Goal: Task Accomplishment & Management: Manage account settings

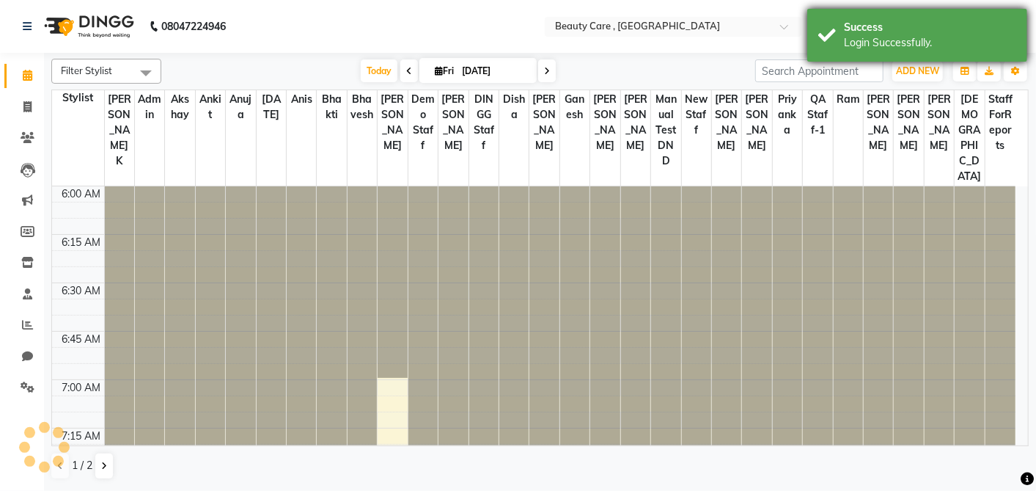
click at [966, 27] on div "Success" at bounding box center [930, 27] width 172 height 15
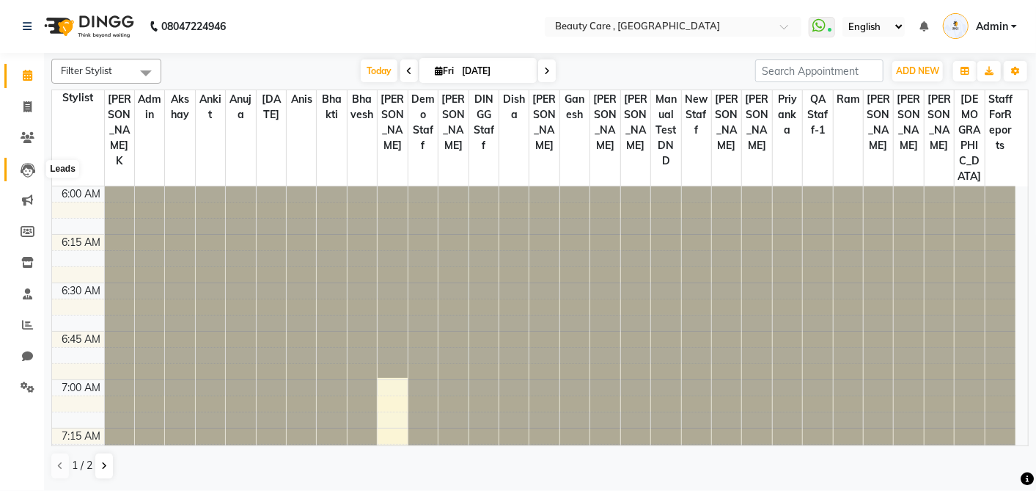
click at [26, 175] on icon at bounding box center [28, 170] width 15 height 15
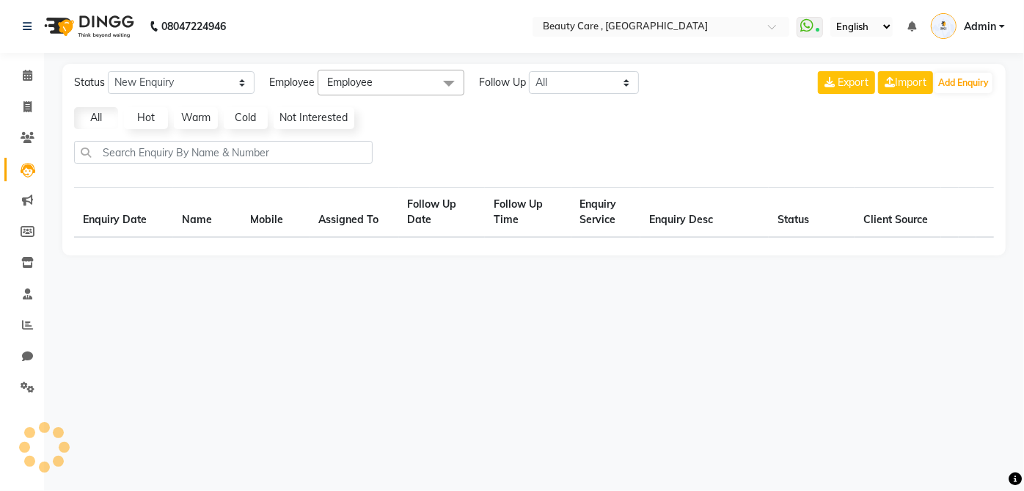
select select "10"
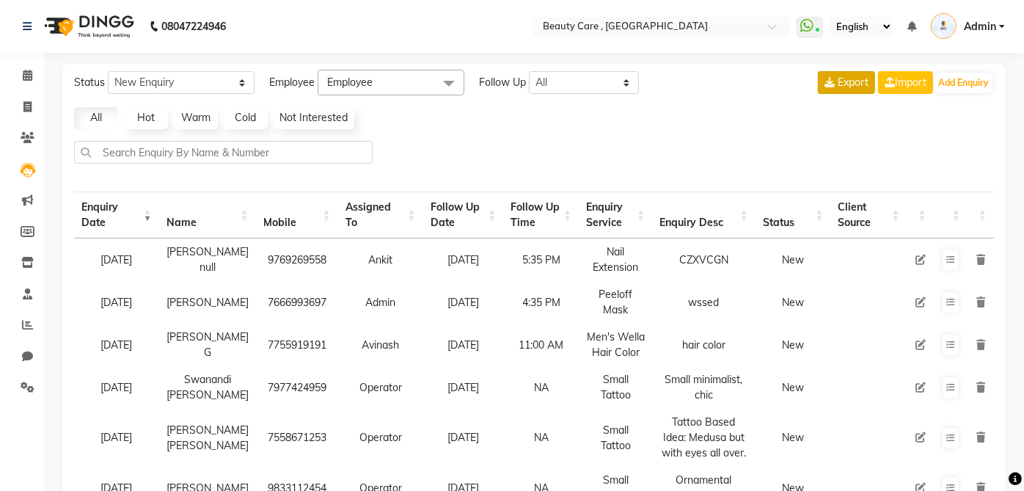
click at [838, 76] on span "Export" at bounding box center [852, 82] width 31 height 13
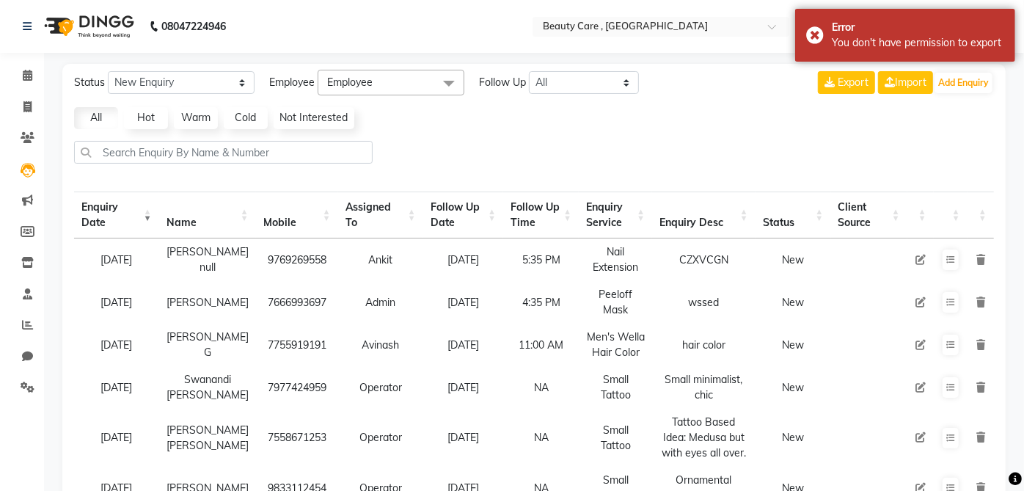
drag, startPoint x: 840, startPoint y: 81, endPoint x: 854, endPoint y: 103, distance: 25.7
click at [843, 84] on span "Export" at bounding box center [852, 82] width 31 height 13
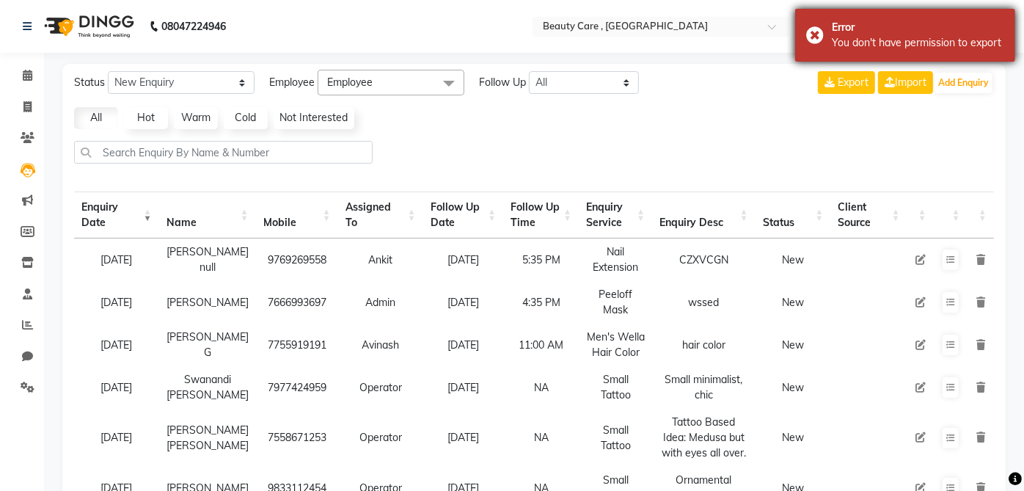
click at [913, 26] on div "Error" at bounding box center [918, 27] width 172 height 15
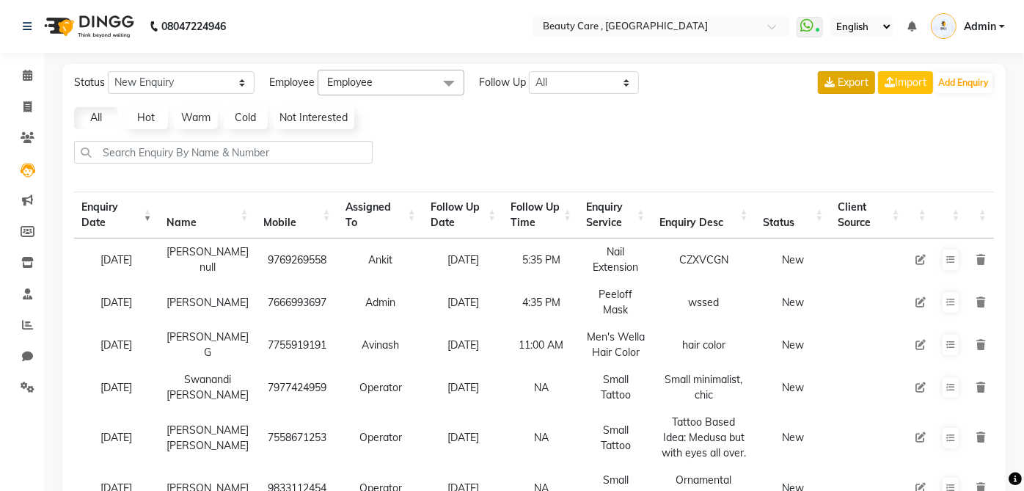
click at [849, 84] on span "Export" at bounding box center [852, 82] width 31 height 13
click at [25, 296] on icon at bounding box center [28, 293] width 10 height 11
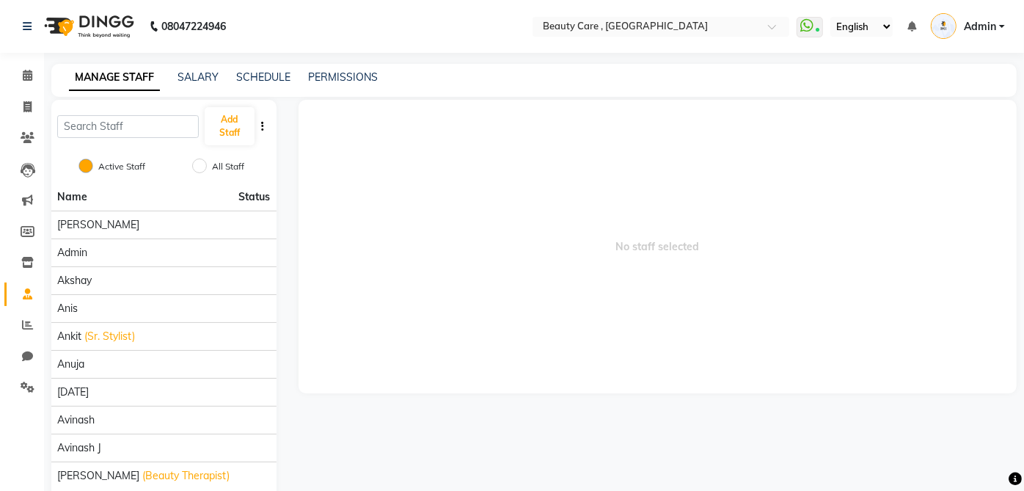
click at [350, 68] on div "MANAGE STAFF SALARY SCHEDULE PERMISSIONS" at bounding box center [533, 80] width 965 height 33
click at [346, 76] on link "PERMISSIONS" at bounding box center [343, 76] width 70 height 13
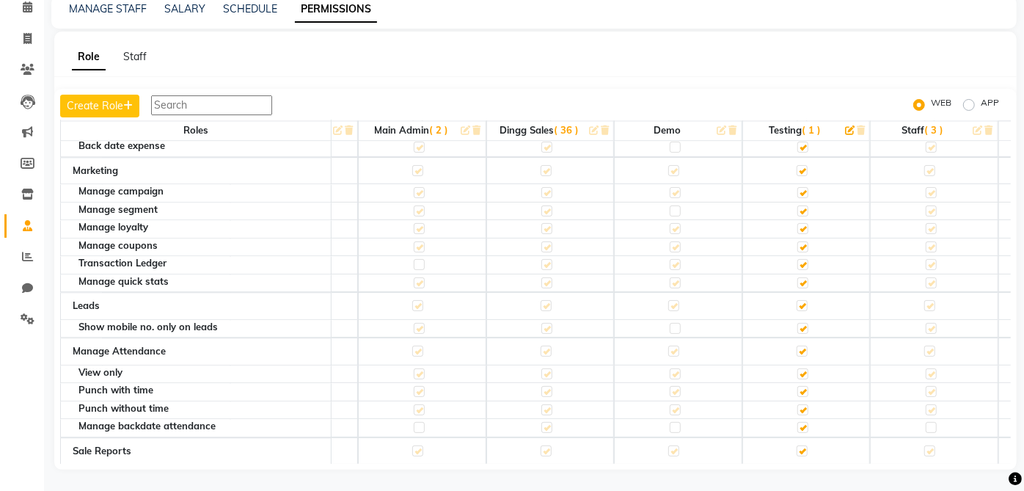
scroll to position [2281, 232]
click at [806, 323] on label at bounding box center [800, 328] width 11 height 11
click at [804, 323] on input "checkbox" at bounding box center [800, 328] width 10 height 10
checkbox input "false"
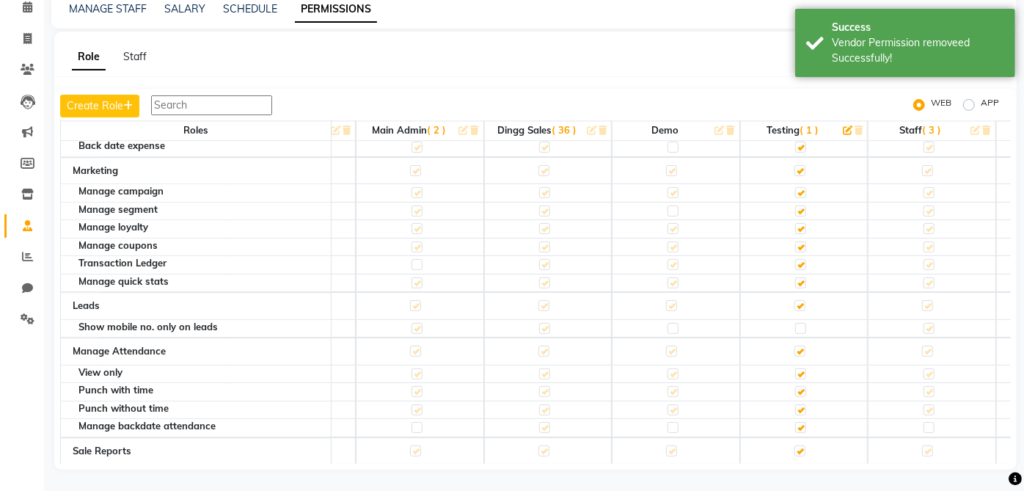
click at [801, 300] on label at bounding box center [799, 305] width 11 height 11
click at [801, 301] on input "checkbox" at bounding box center [799, 306] width 10 height 10
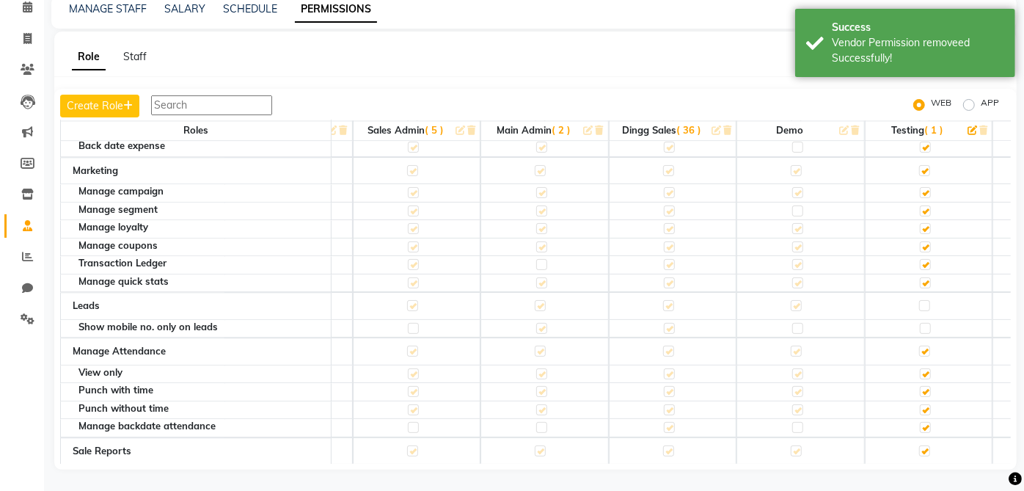
scroll to position [2281, 0]
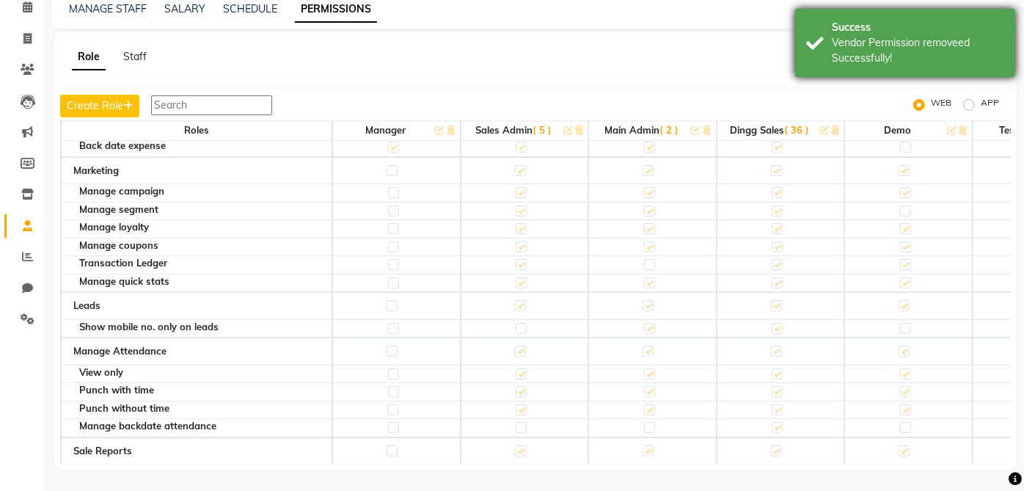
click at [920, 47] on div "Vendor Permission removeed Successfully!" at bounding box center [918, 50] width 172 height 31
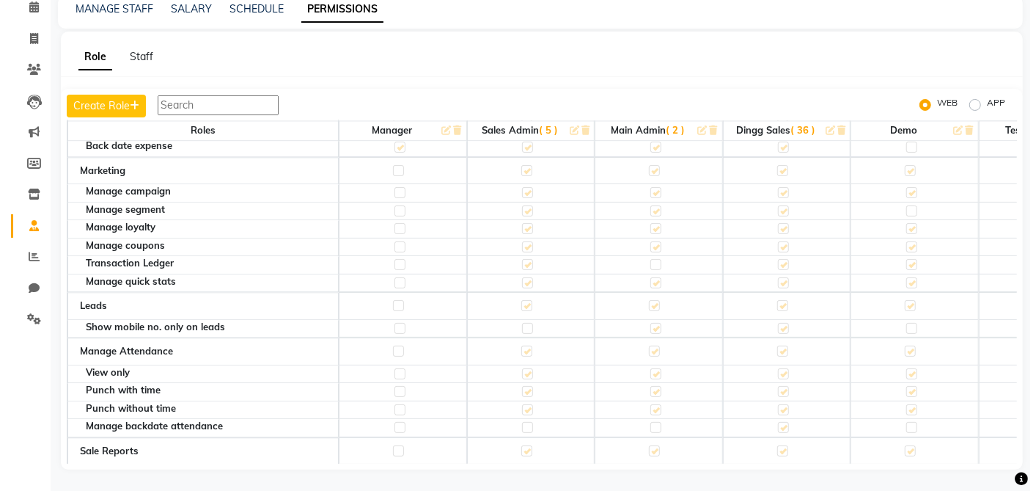
scroll to position [0, 0]
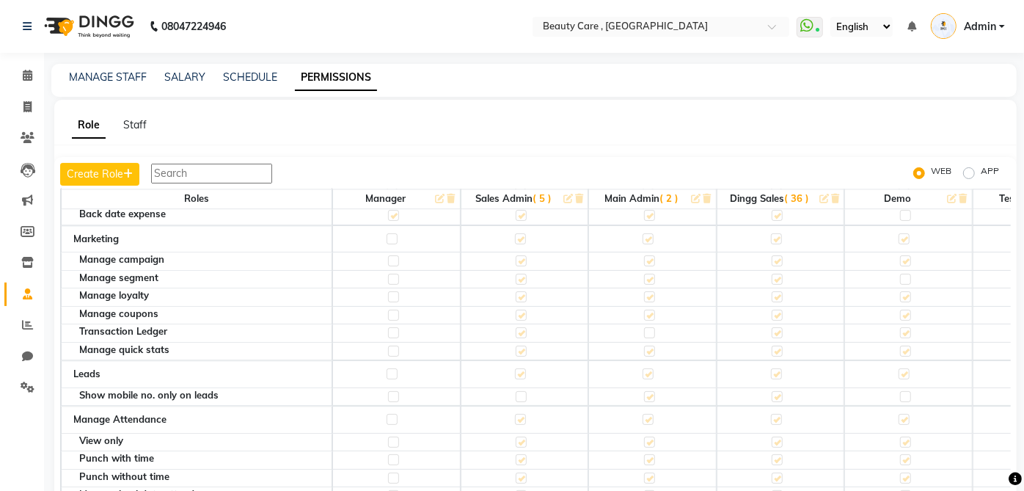
click at [996, 24] on span "Admin" at bounding box center [980, 26] width 32 height 15
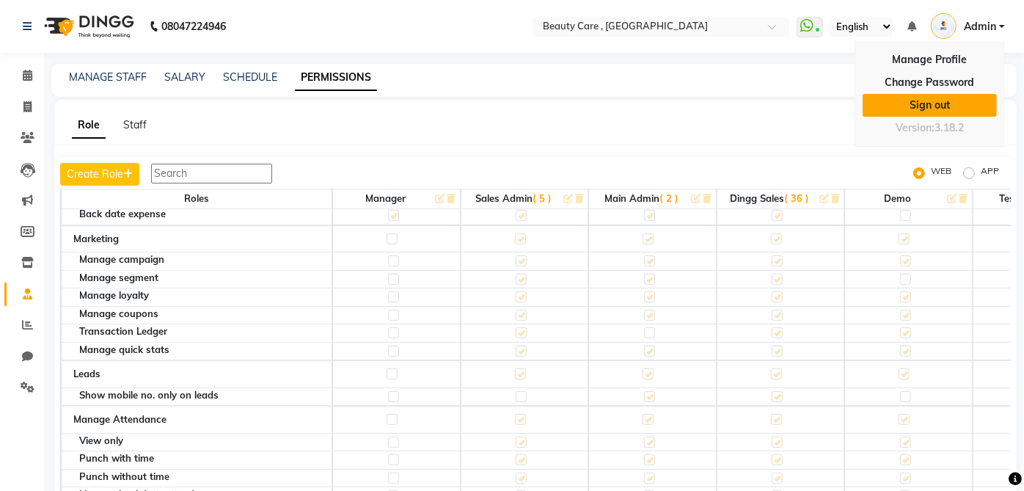
click at [959, 105] on link "Sign out" at bounding box center [929, 105] width 134 height 23
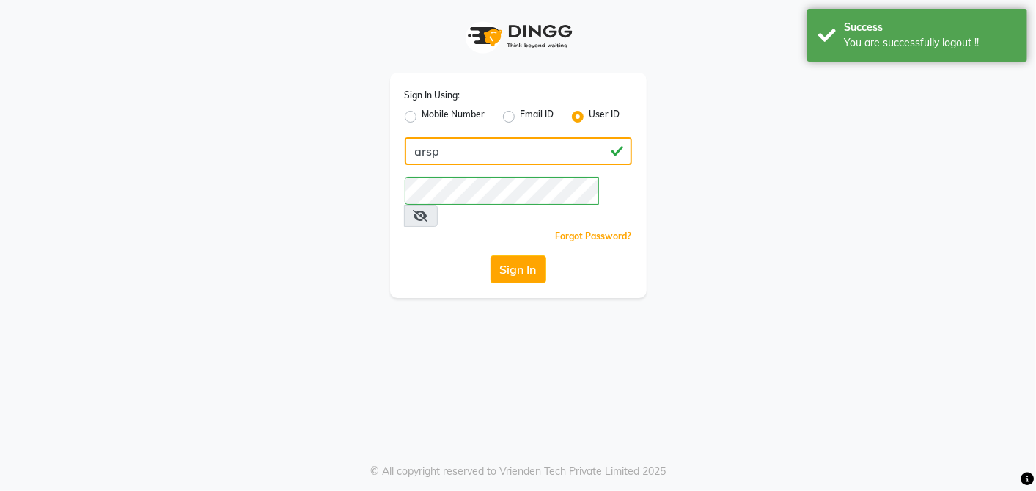
click at [548, 153] on input "arsp" at bounding box center [518, 151] width 227 height 28
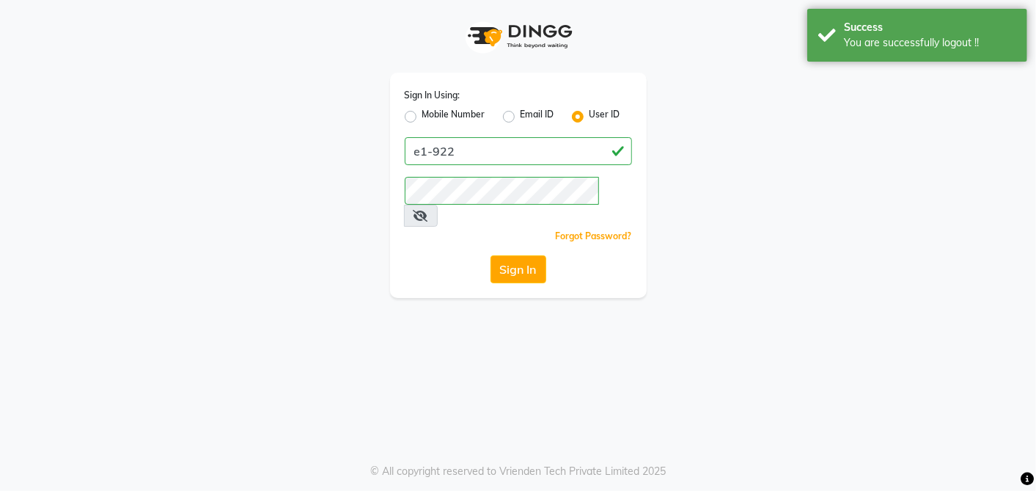
click at [534, 153] on input "e1-922" at bounding box center [518, 151] width 227 height 28
type input "9899009775"
click at [525, 255] on button "Sign In" at bounding box center [519, 269] width 56 height 28
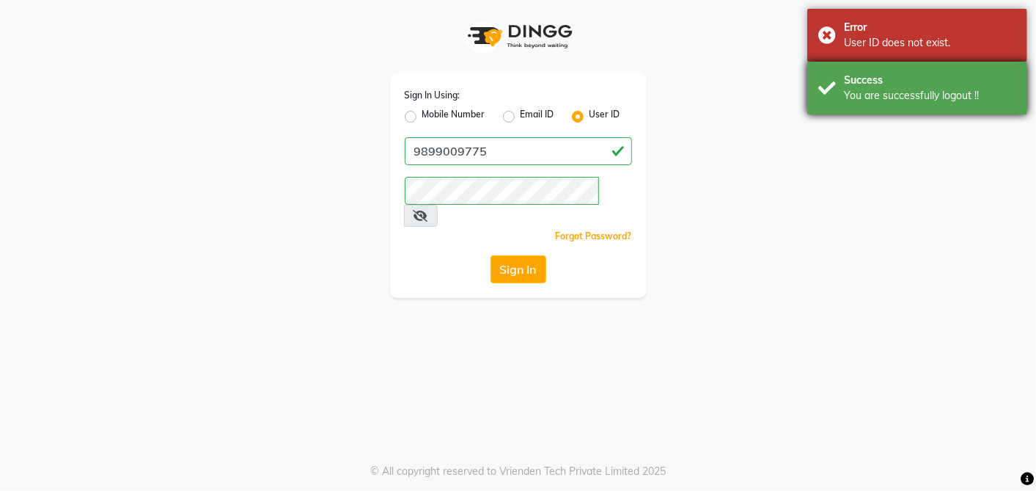
click at [896, 81] on div "Success" at bounding box center [930, 80] width 172 height 15
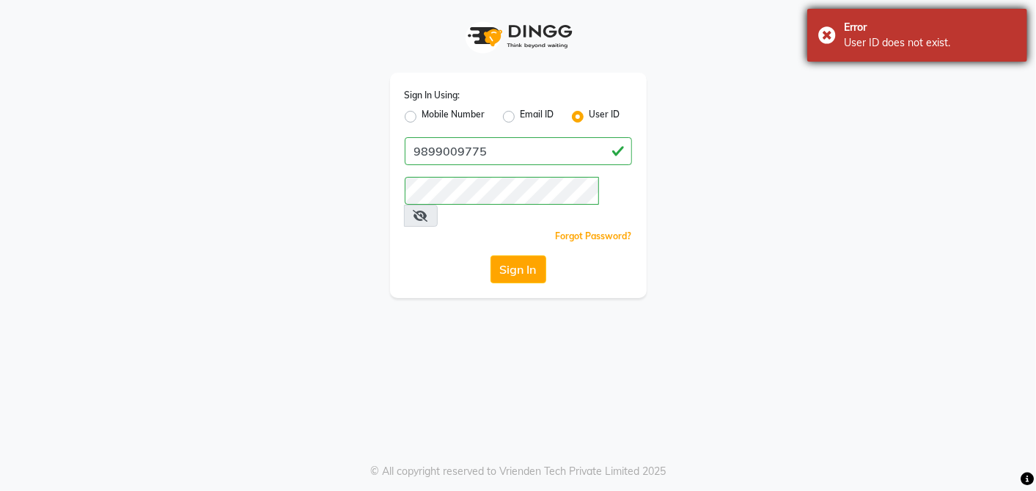
click at [900, 35] on div "User ID does not exist." at bounding box center [930, 42] width 172 height 15
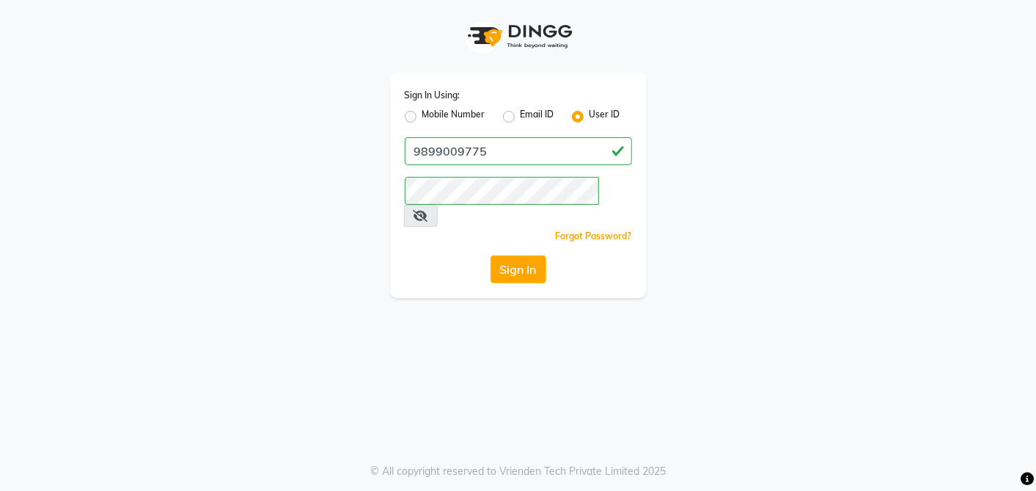
click at [422, 115] on label "Mobile Number" at bounding box center [453, 117] width 63 height 18
click at [422, 115] on input "Mobile Number" at bounding box center [427, 113] width 10 height 10
radio input "true"
radio input "false"
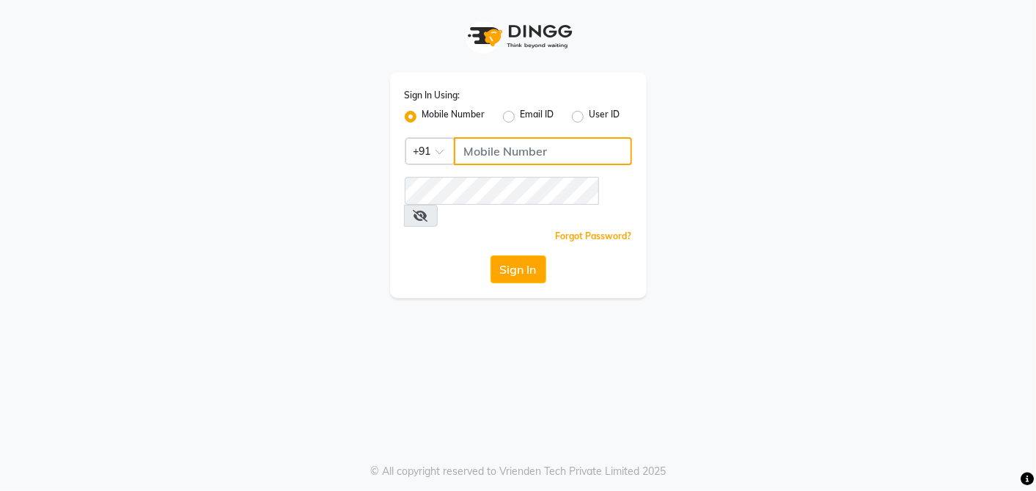
click at [501, 159] on input "Username" at bounding box center [543, 151] width 178 height 28
type input "9899009775"
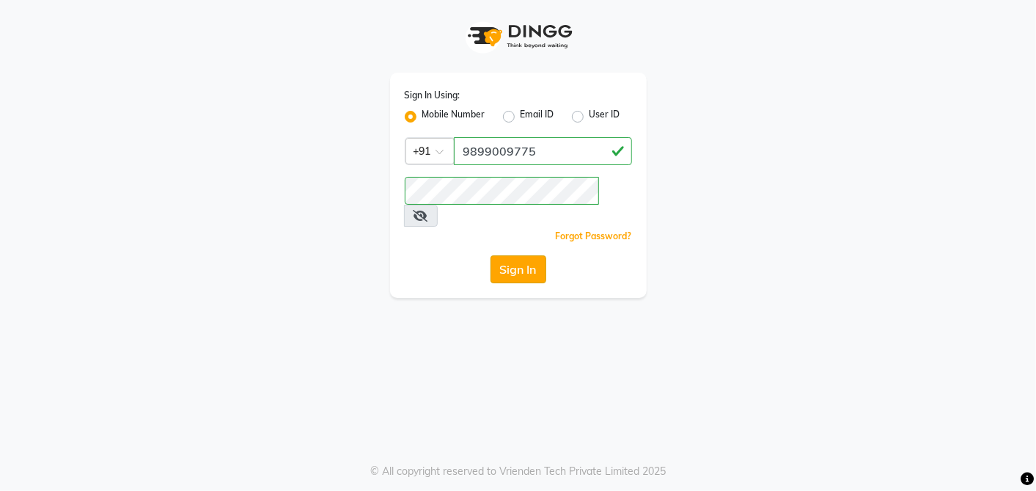
click at [538, 255] on button "Sign In" at bounding box center [519, 269] width 56 height 28
